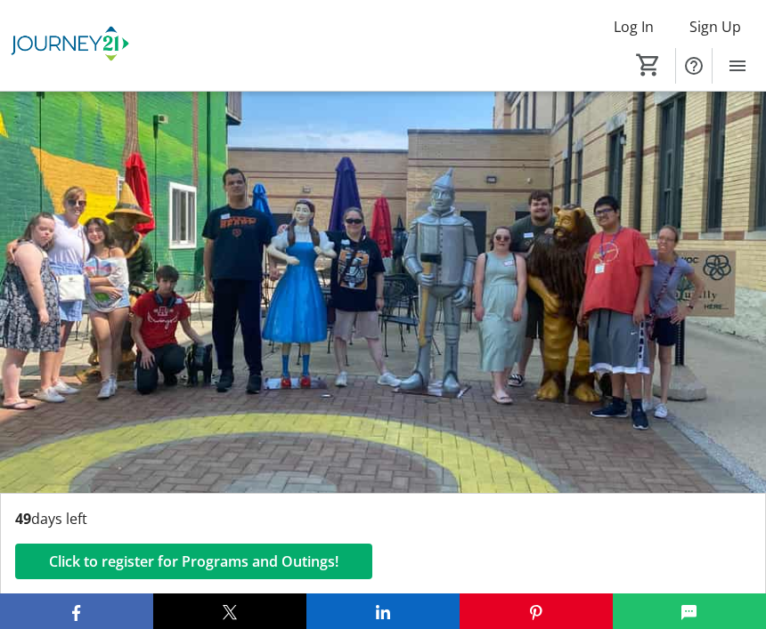
scroll to position [19, 0]
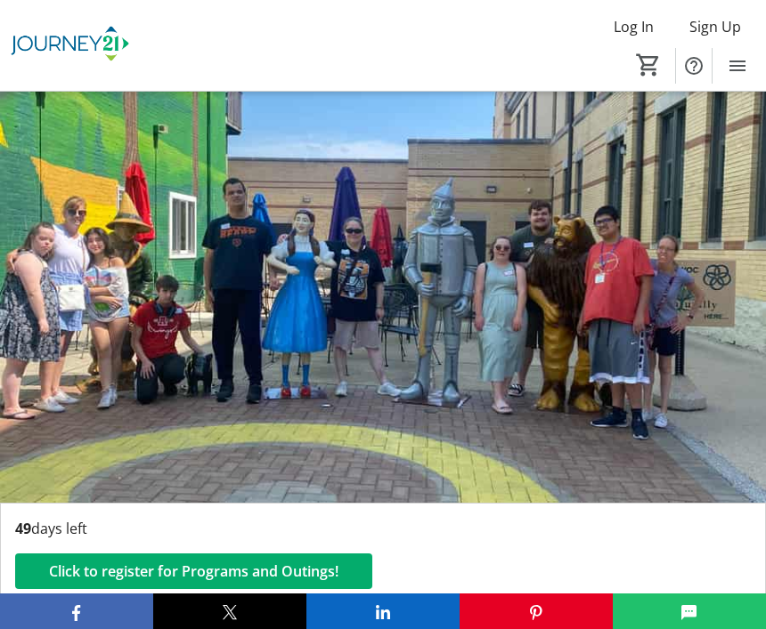
click at [213, 574] on span "Click to register for Programs and Outings!" at bounding box center [193, 571] width 289 height 21
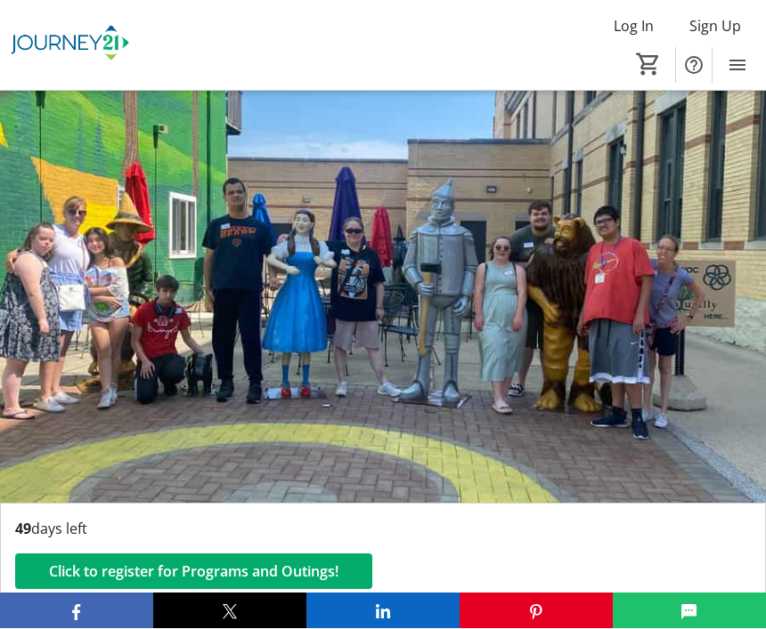
scroll to position [19, 0]
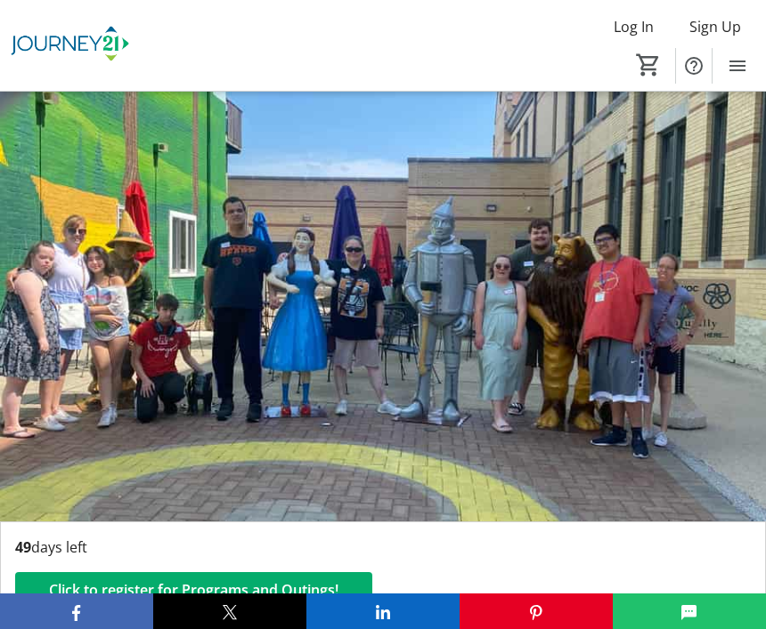
click at [739, 61] on mat-icon "Menu" at bounding box center [737, 65] width 21 height 21
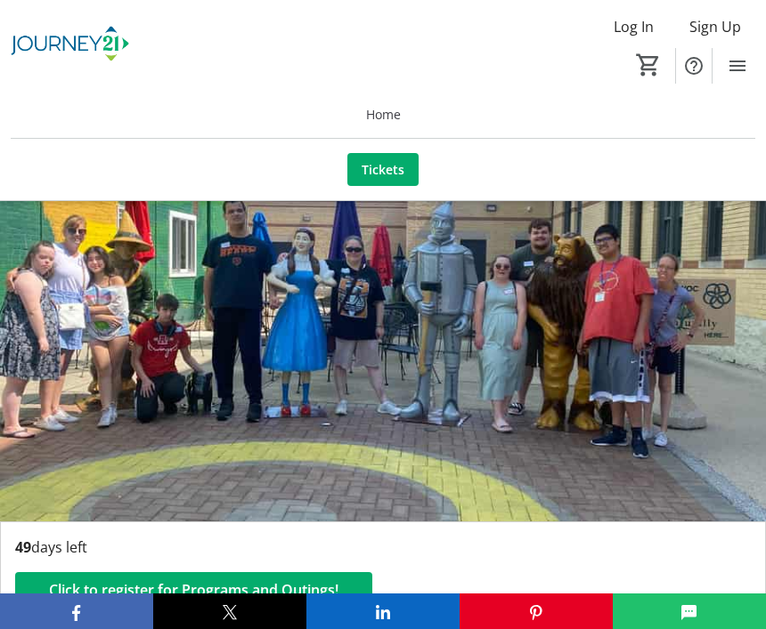
click at [605, 272] on img at bounding box center [383, 306] width 766 height 431
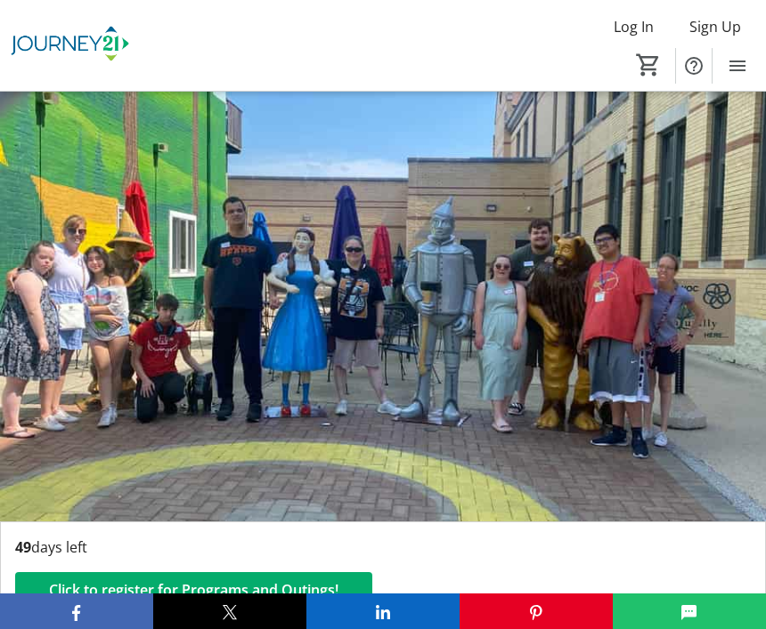
click at [554, 289] on img at bounding box center [383, 306] width 766 height 431
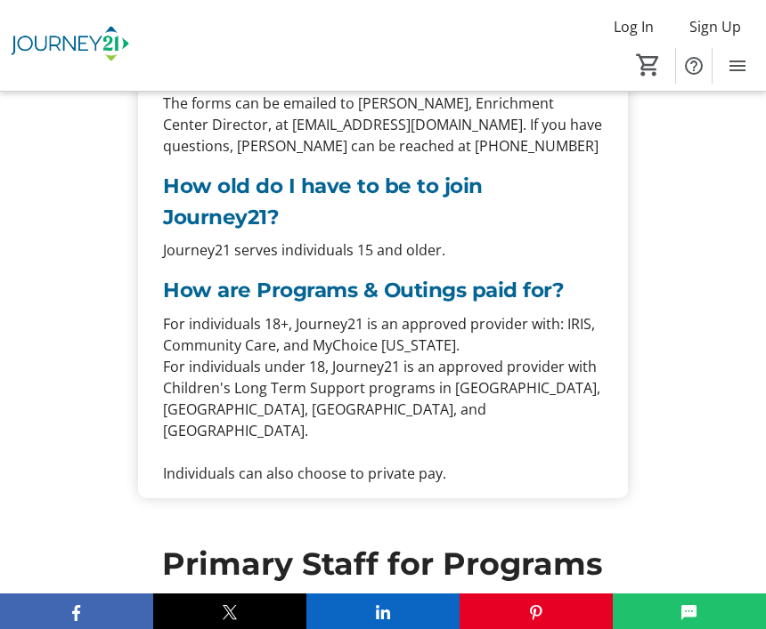
scroll to position [1560, 0]
